Goal: Task Accomplishment & Management: Use online tool/utility

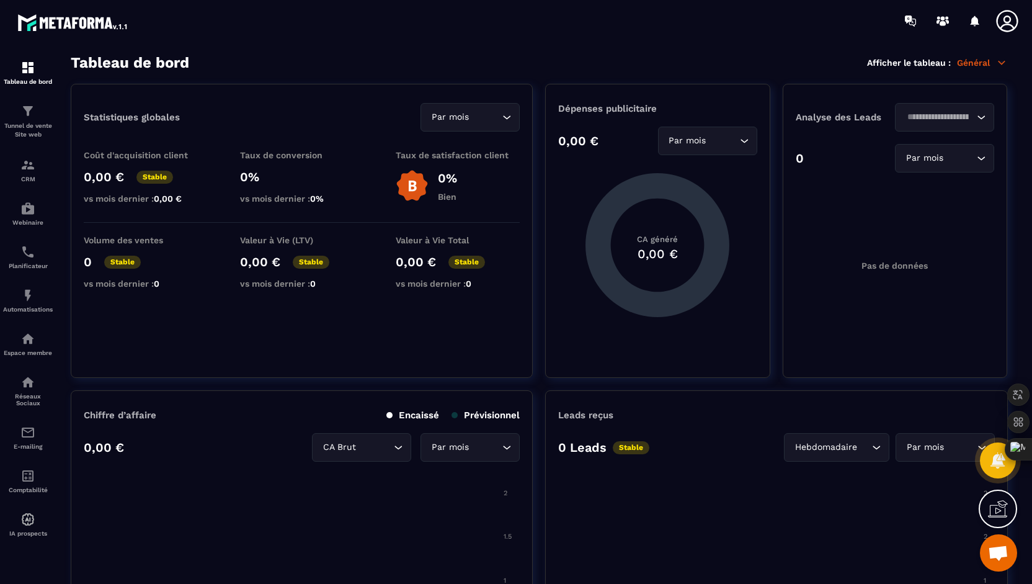
click at [1007, 24] on icon at bounding box center [1007, 21] width 22 height 22
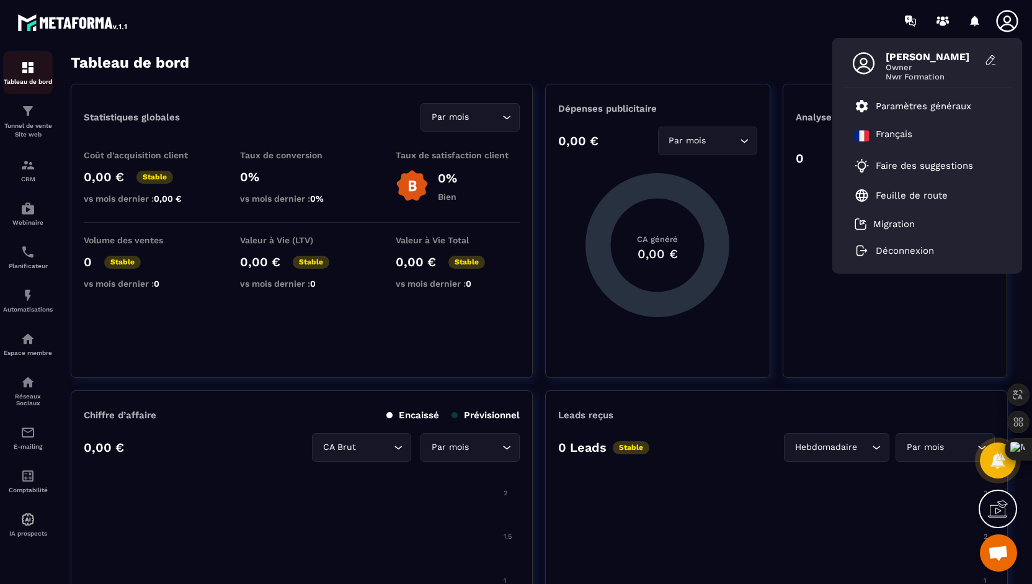
click at [26, 62] on img at bounding box center [27, 67] width 15 height 15
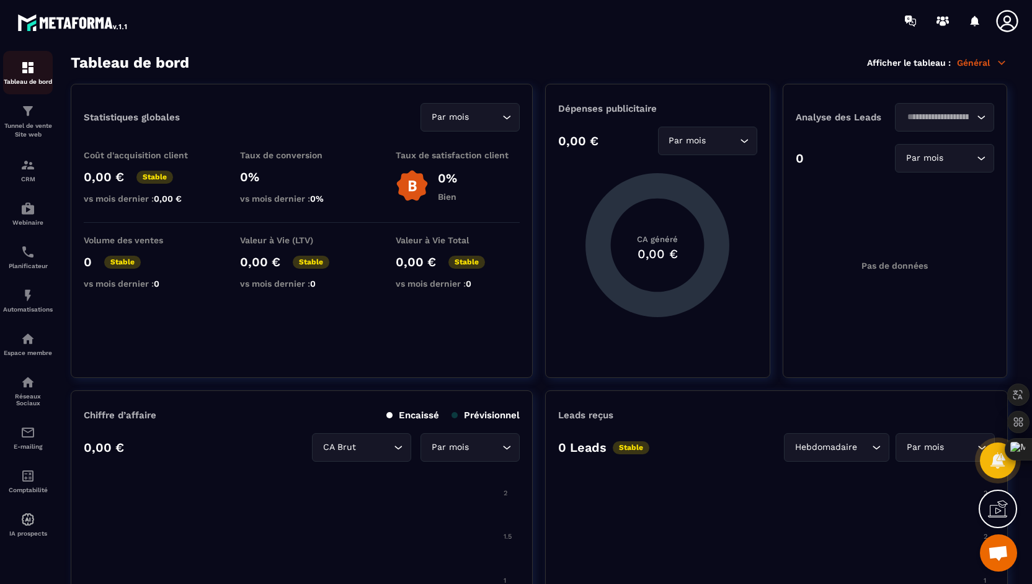
click at [25, 65] on img at bounding box center [27, 67] width 15 height 15
click at [22, 308] on p "Automatisations" at bounding box center [28, 309] width 50 height 7
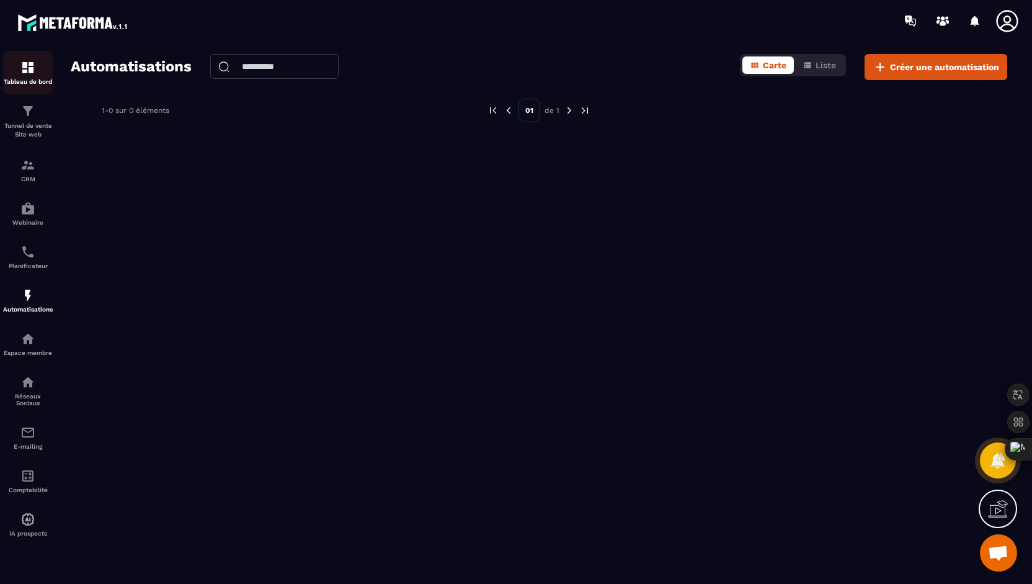
click at [24, 73] on img at bounding box center [27, 67] width 15 height 15
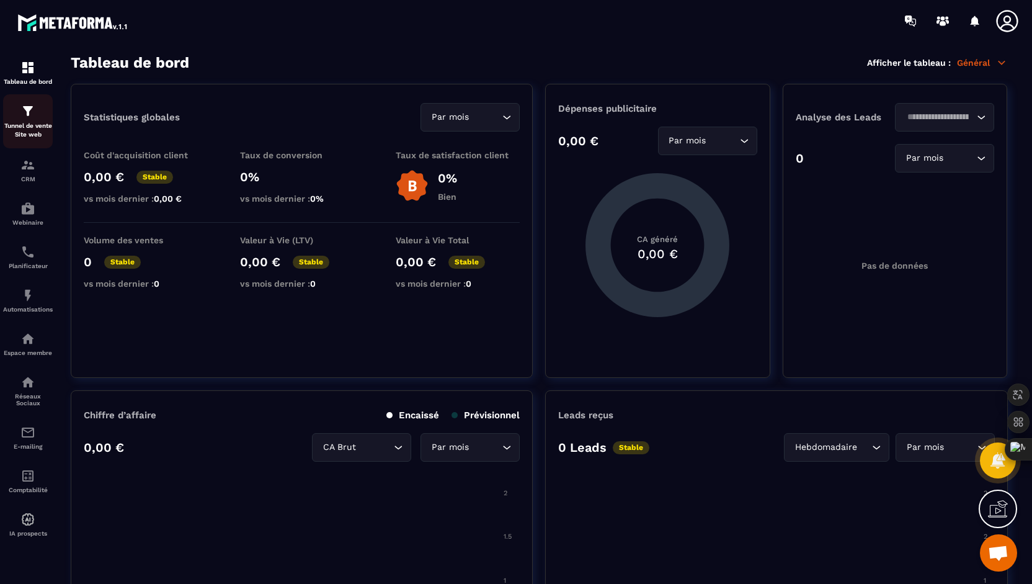
click at [27, 113] on img at bounding box center [27, 111] width 15 height 15
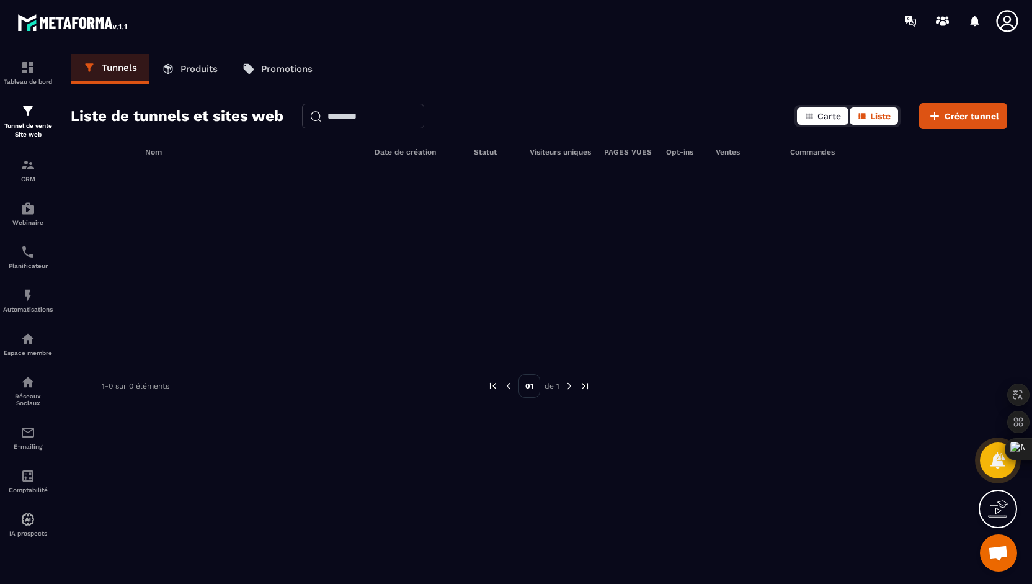
click at [827, 120] on span "Carte" at bounding box center [830, 116] width 24 height 10
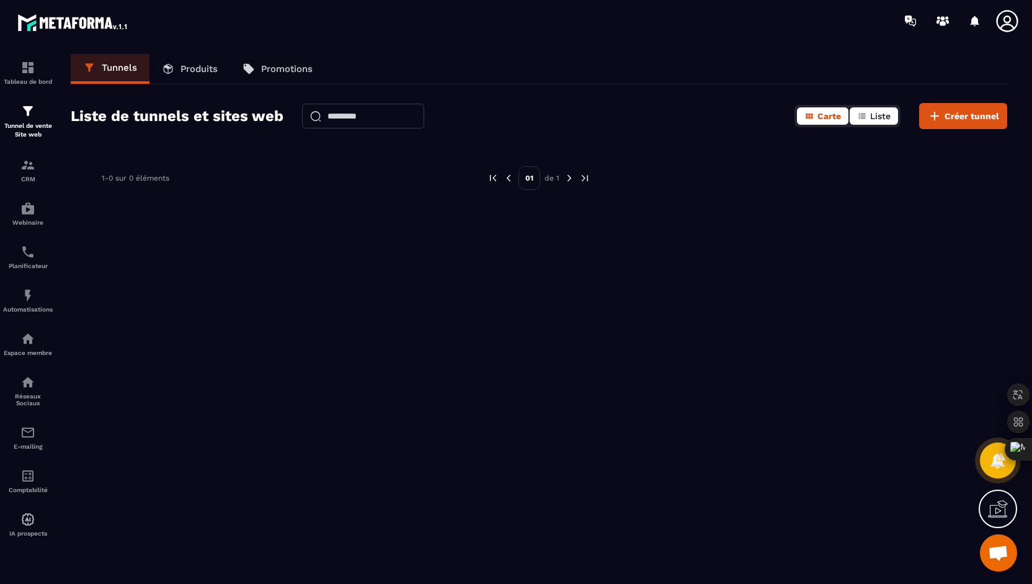
click at [861, 122] on button "Liste" at bounding box center [874, 115] width 48 height 17
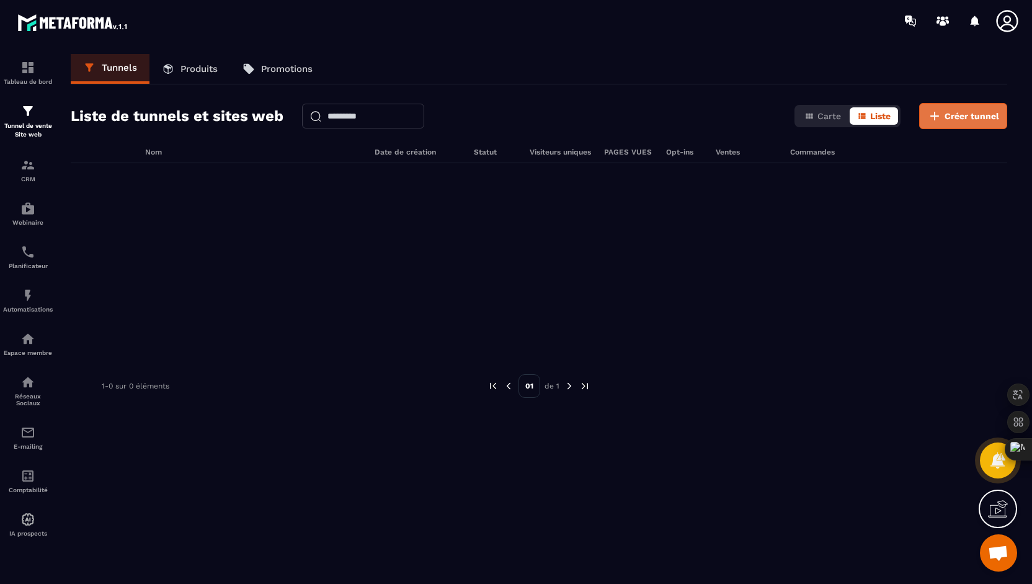
click at [984, 114] on span "Créer tunnel" at bounding box center [972, 116] width 55 height 12
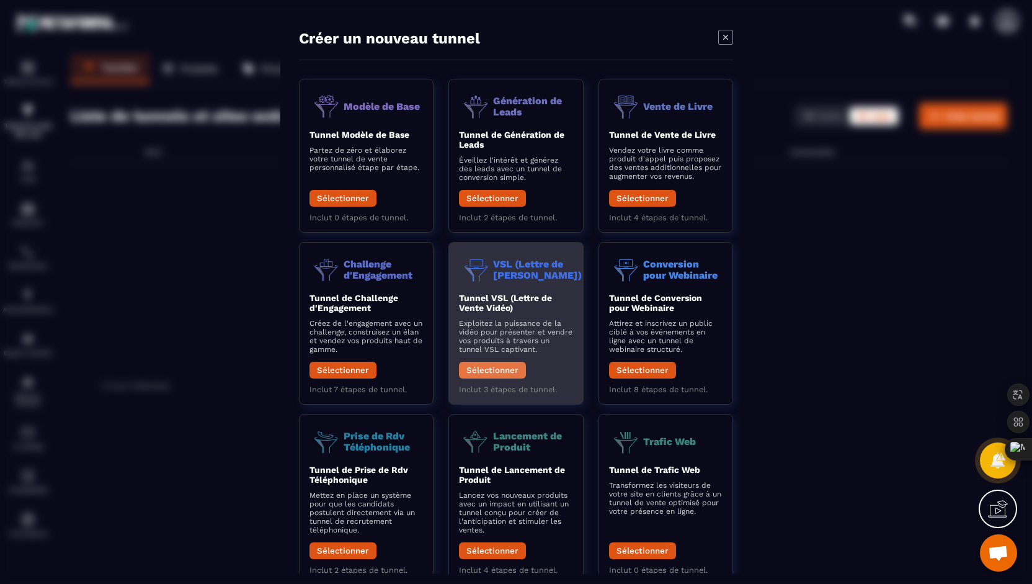
click at [504, 374] on button "Sélectionner" at bounding box center [492, 369] width 67 height 17
